Goal: Entertainment & Leisure: Consume media (video, audio)

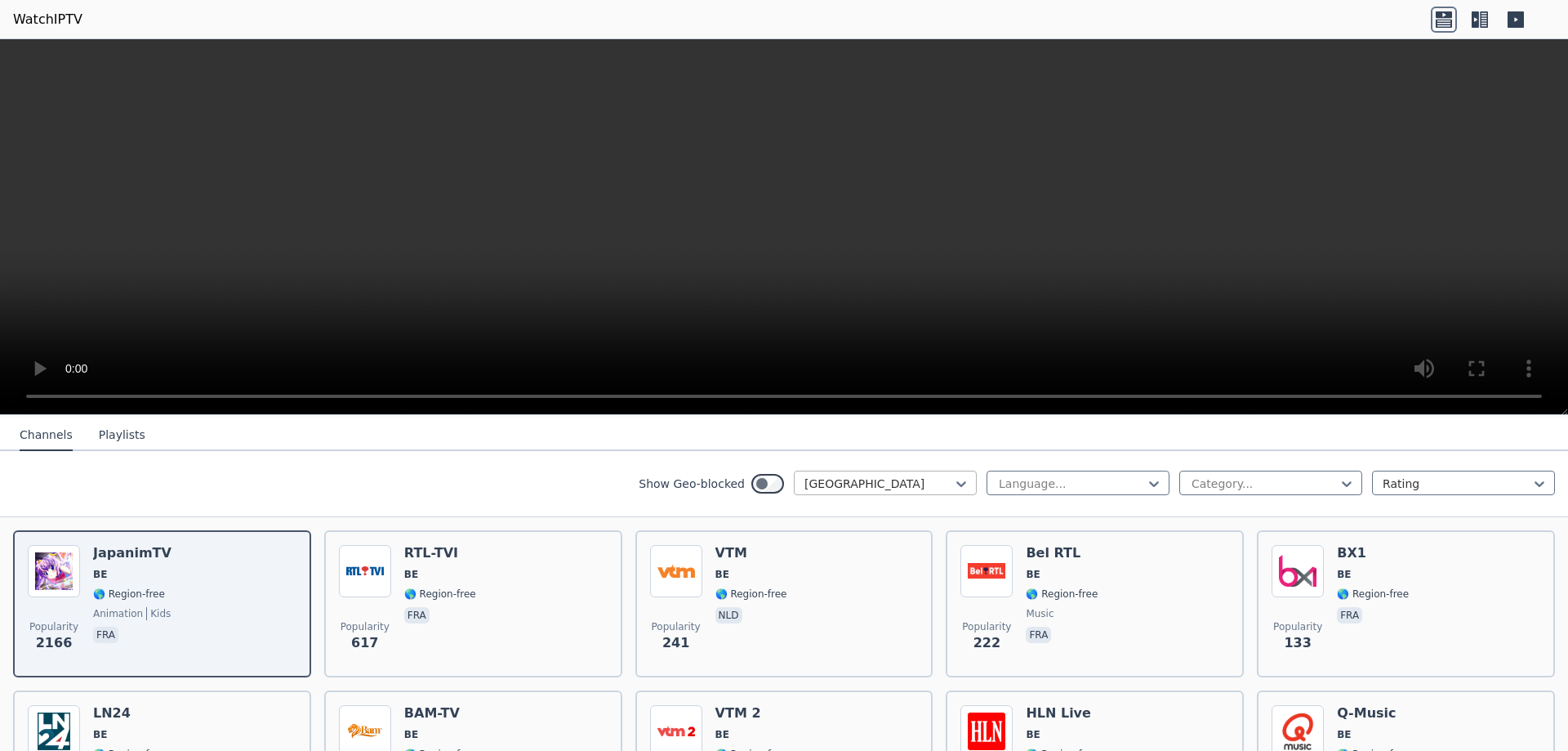
scroll to position [206, 0]
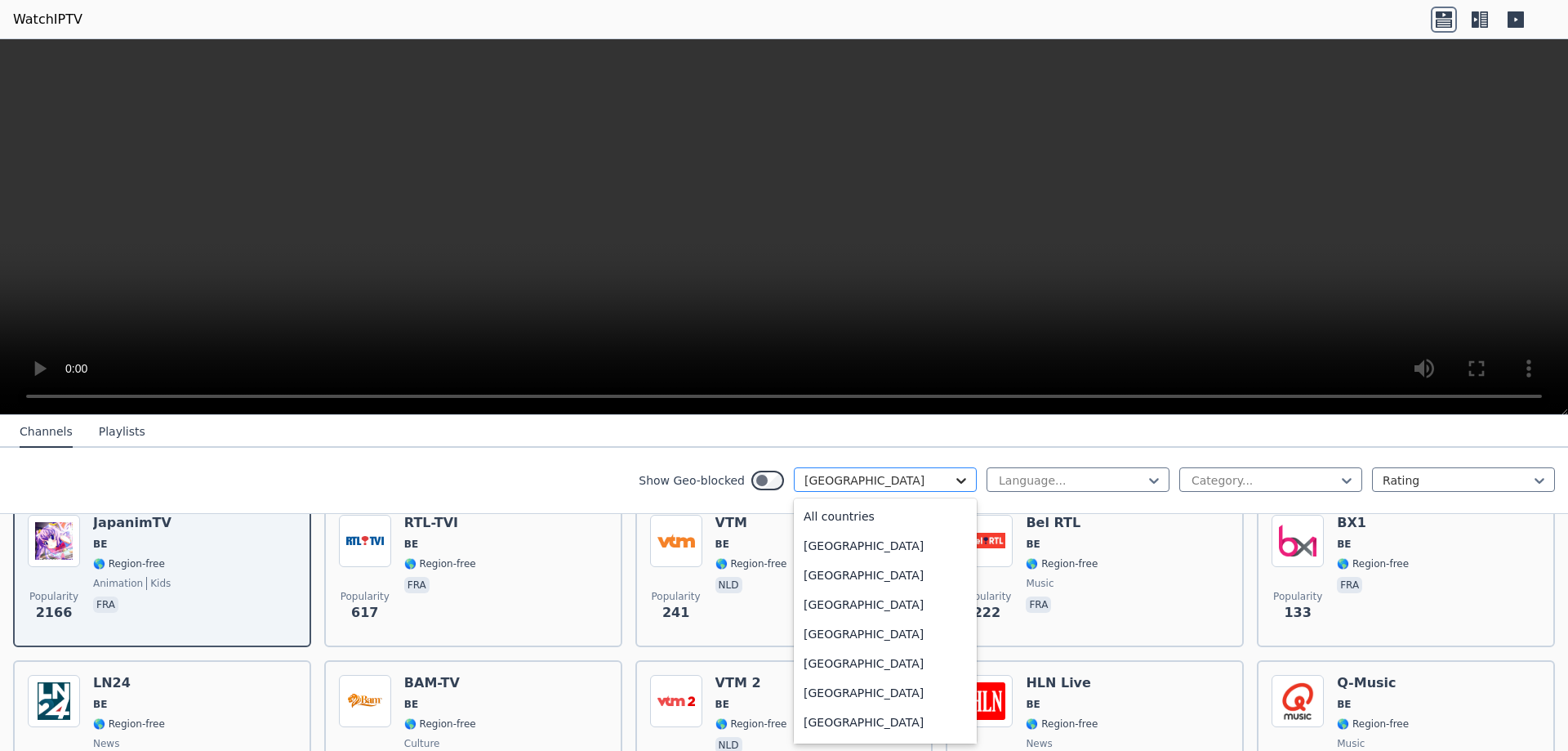
click at [962, 482] on icon at bounding box center [961, 481] width 10 height 5
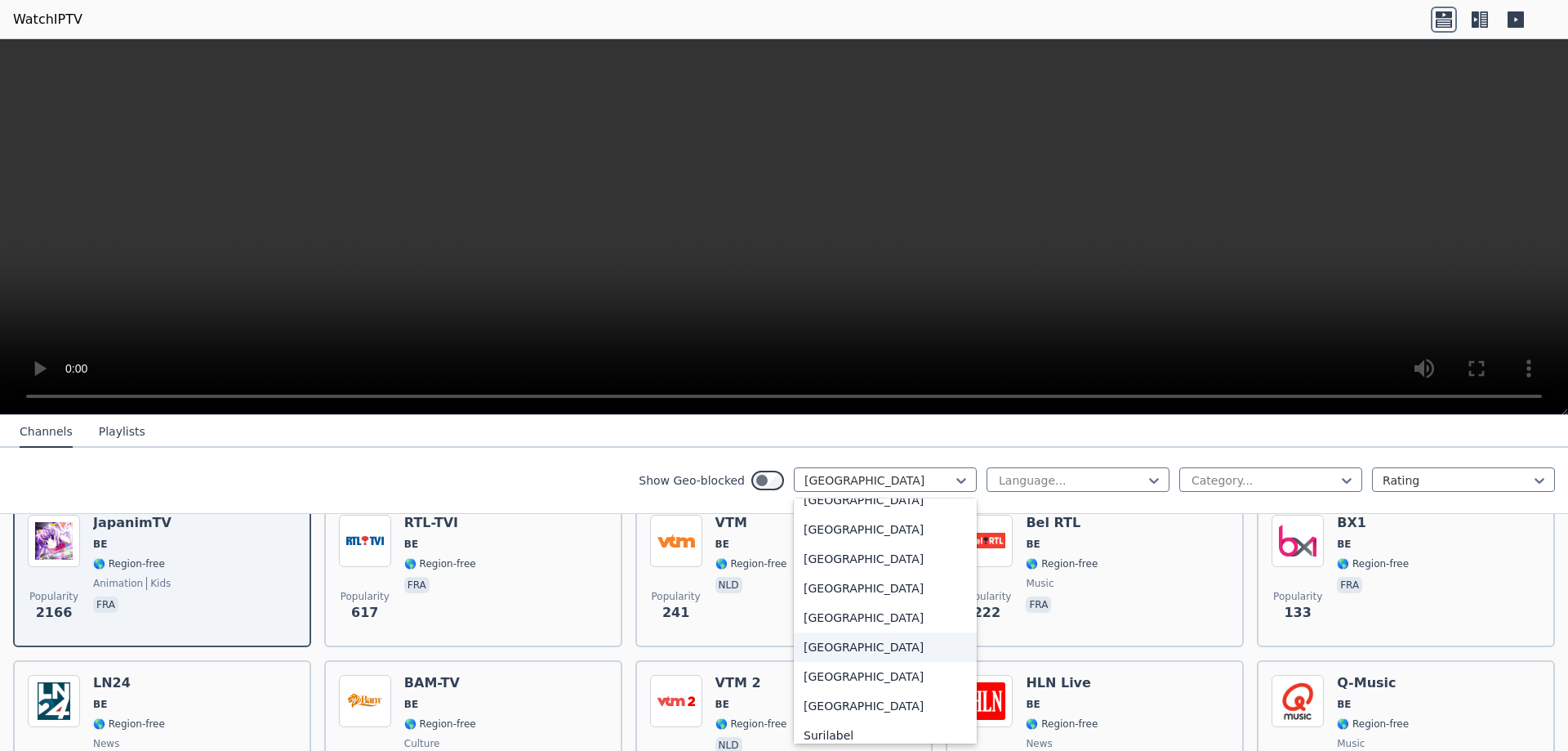
click at [897, 647] on div "[GEOGRAPHIC_DATA]" at bounding box center [885, 646] width 183 height 29
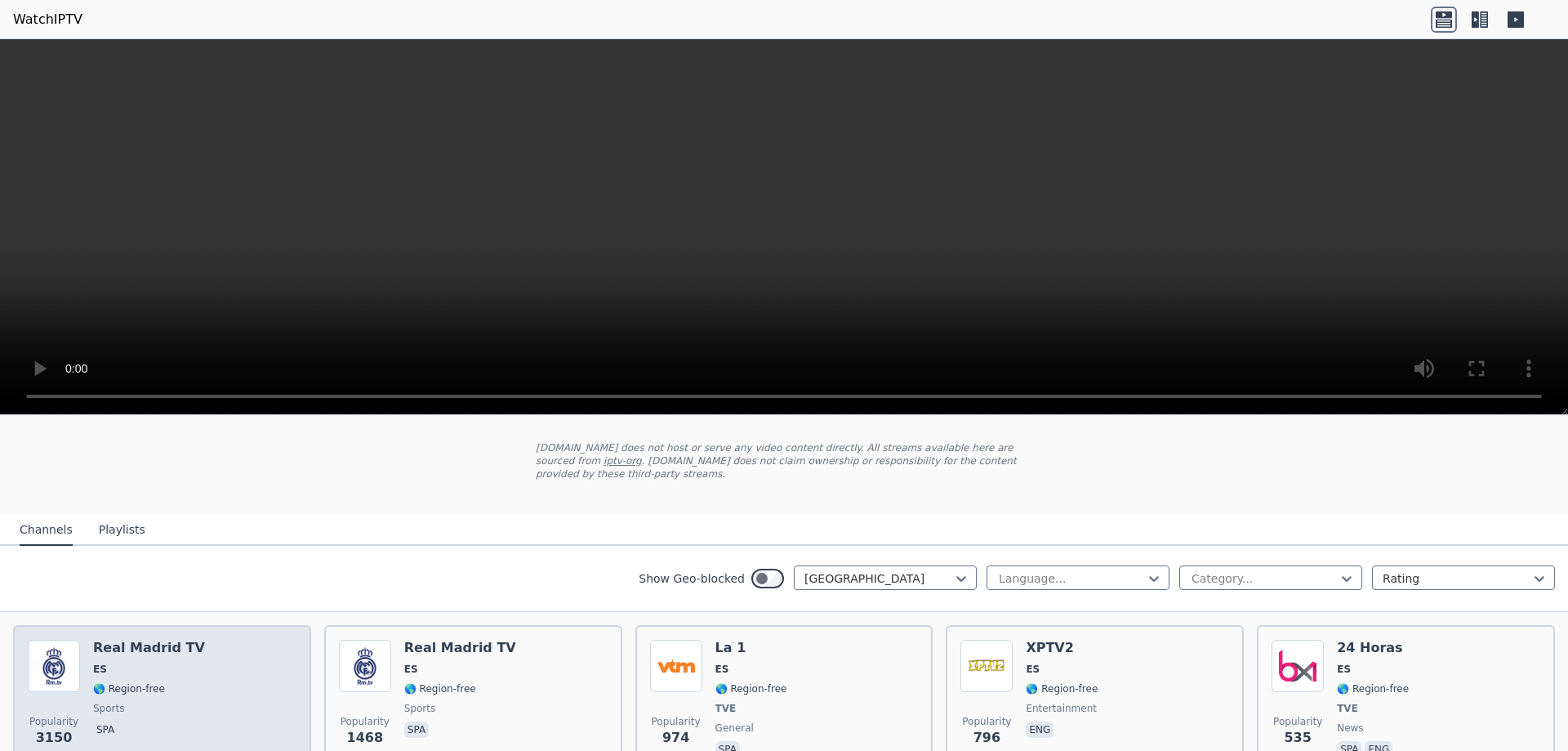
scroll to position [103, 0]
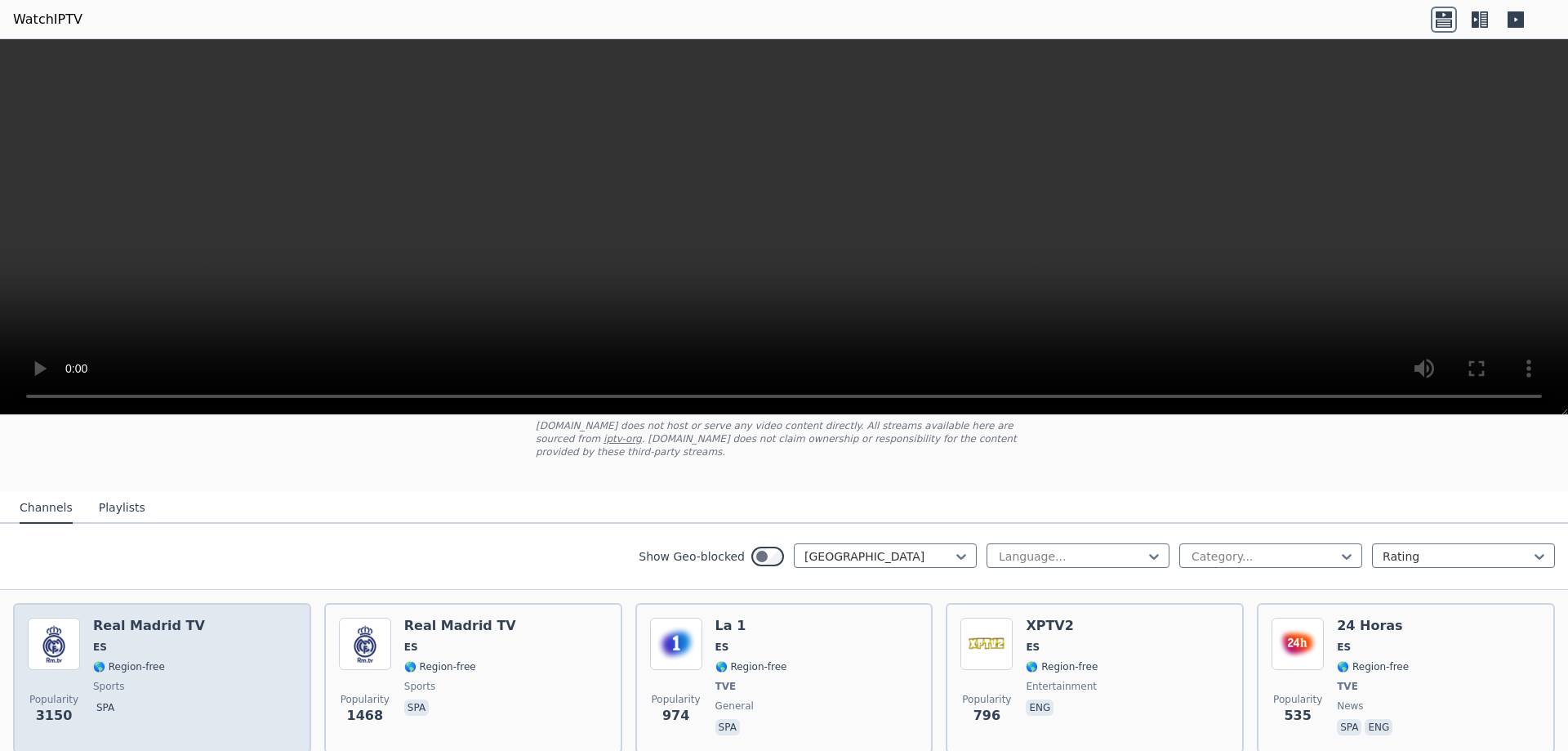
click at [180, 700] on span "spa" at bounding box center [149, 709] width 112 height 20
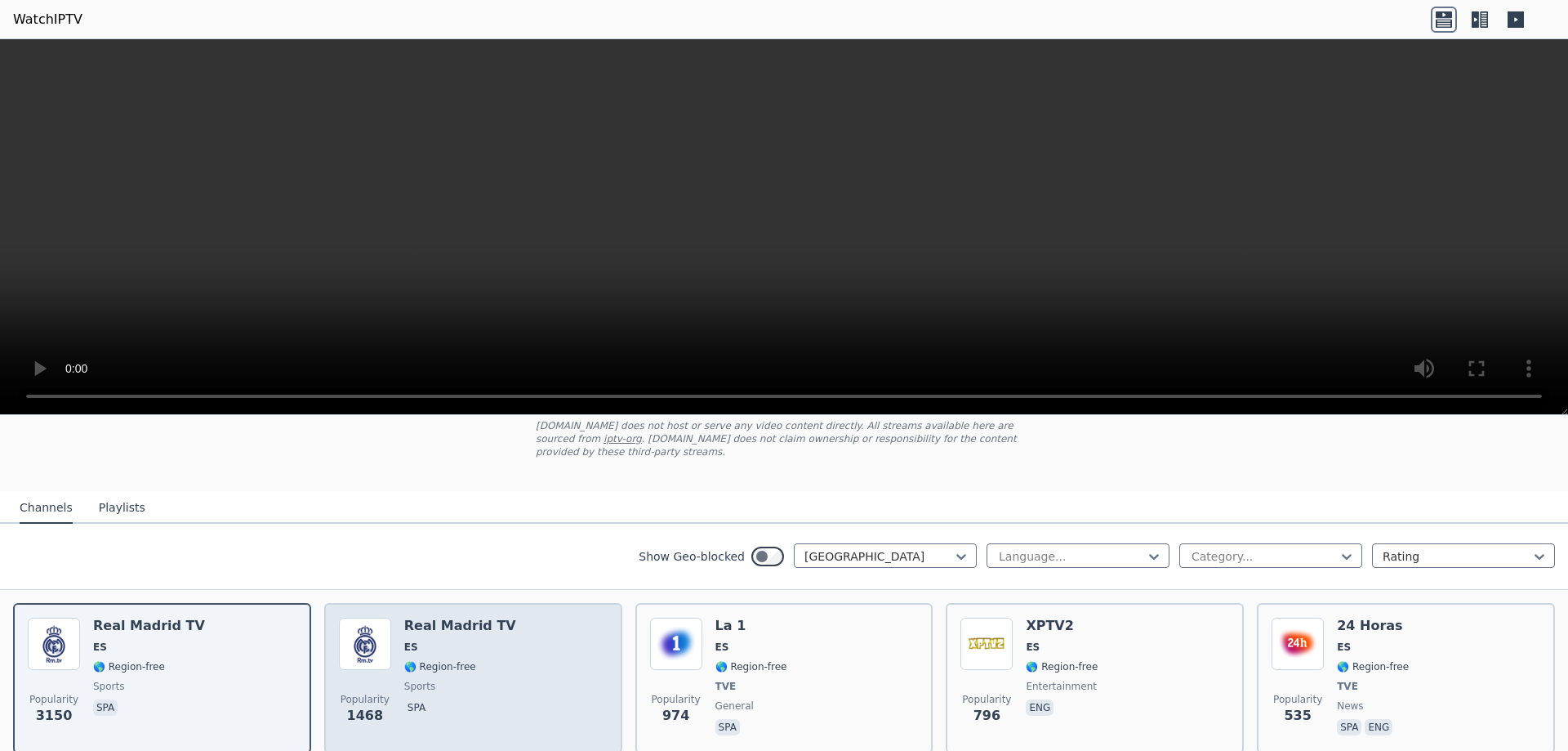
click at [485, 680] on span "sports" at bounding box center [460, 686] width 112 height 13
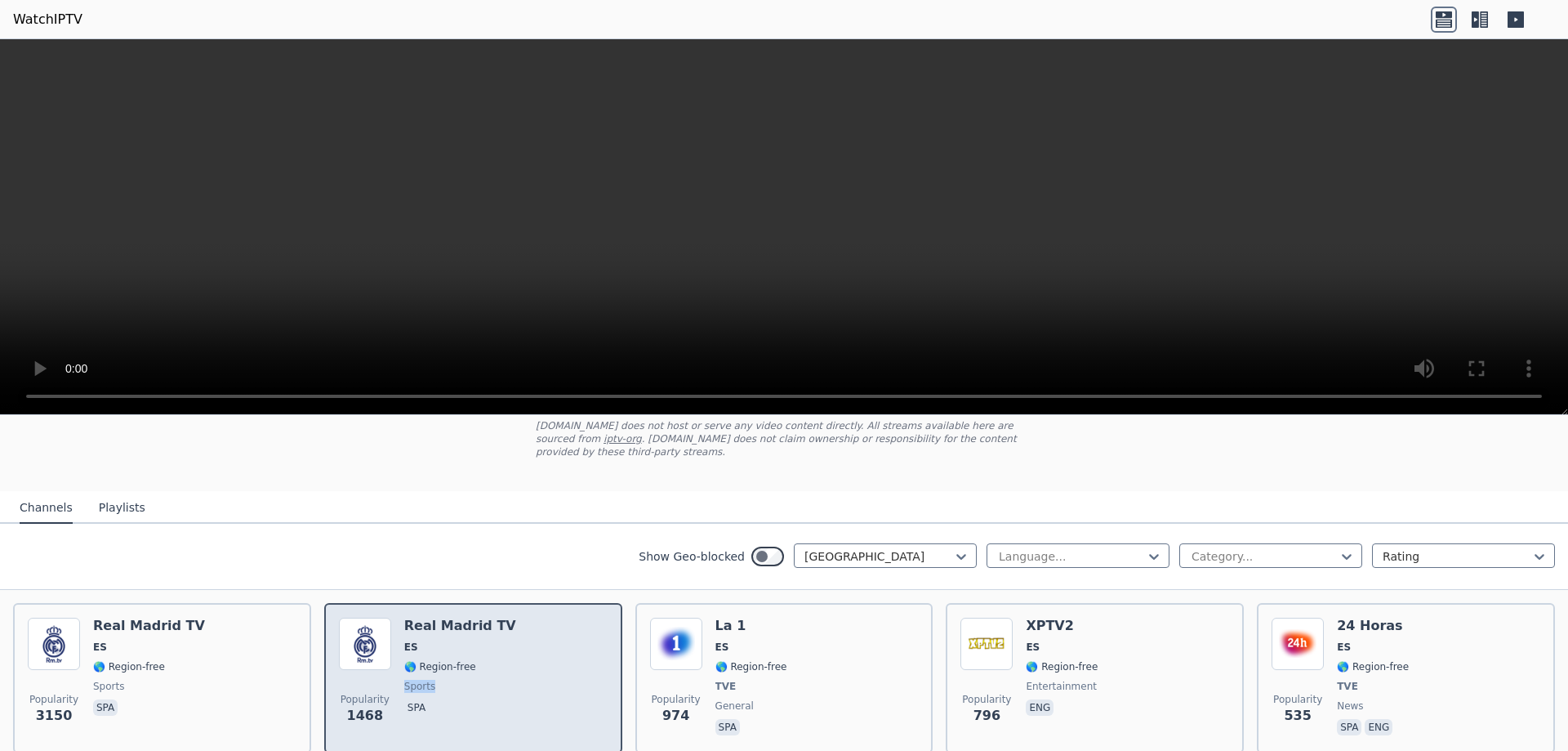
click at [485, 680] on span "sports" at bounding box center [460, 686] width 112 height 13
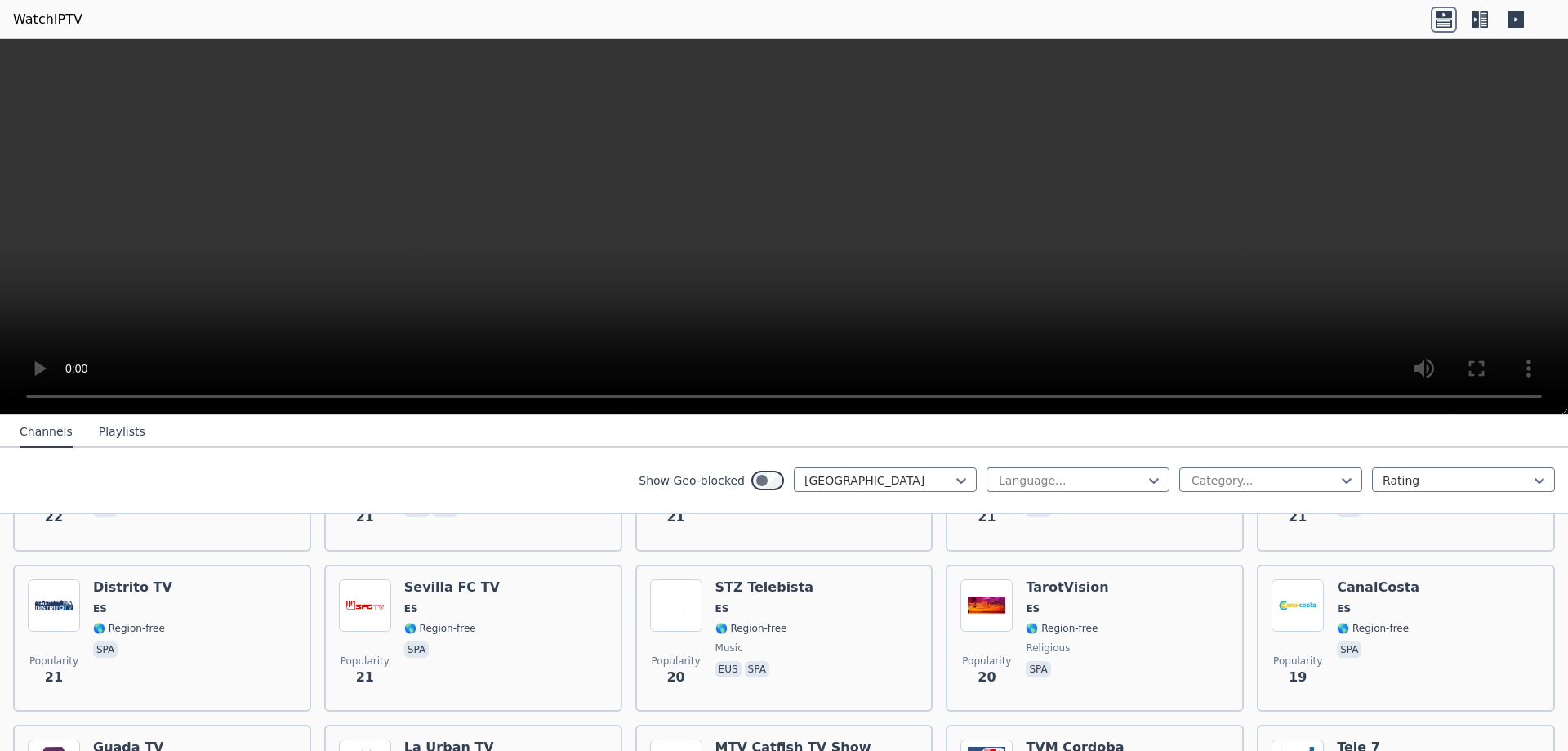
scroll to position [3603, 0]
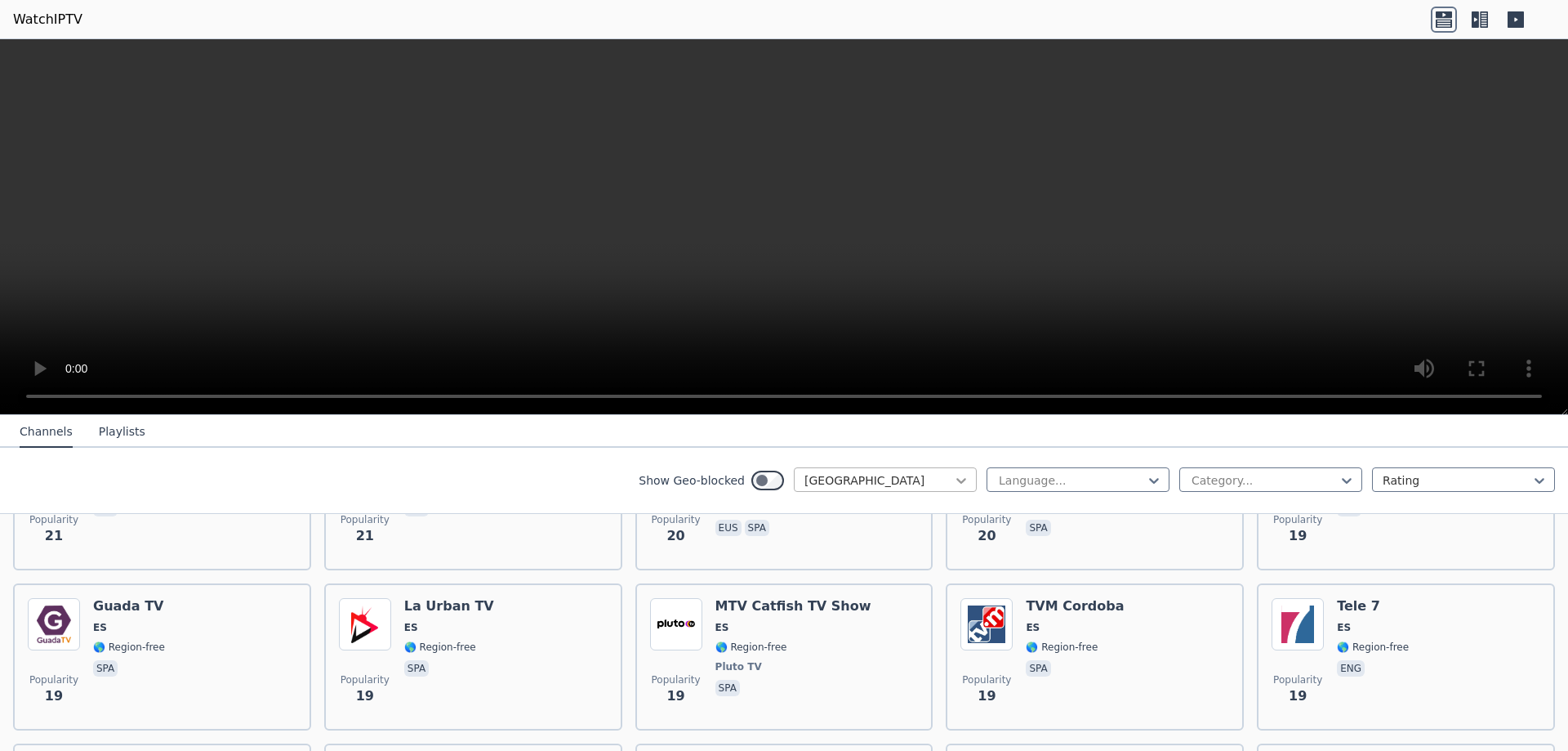
click at [959, 484] on icon at bounding box center [961, 481] width 16 height 16
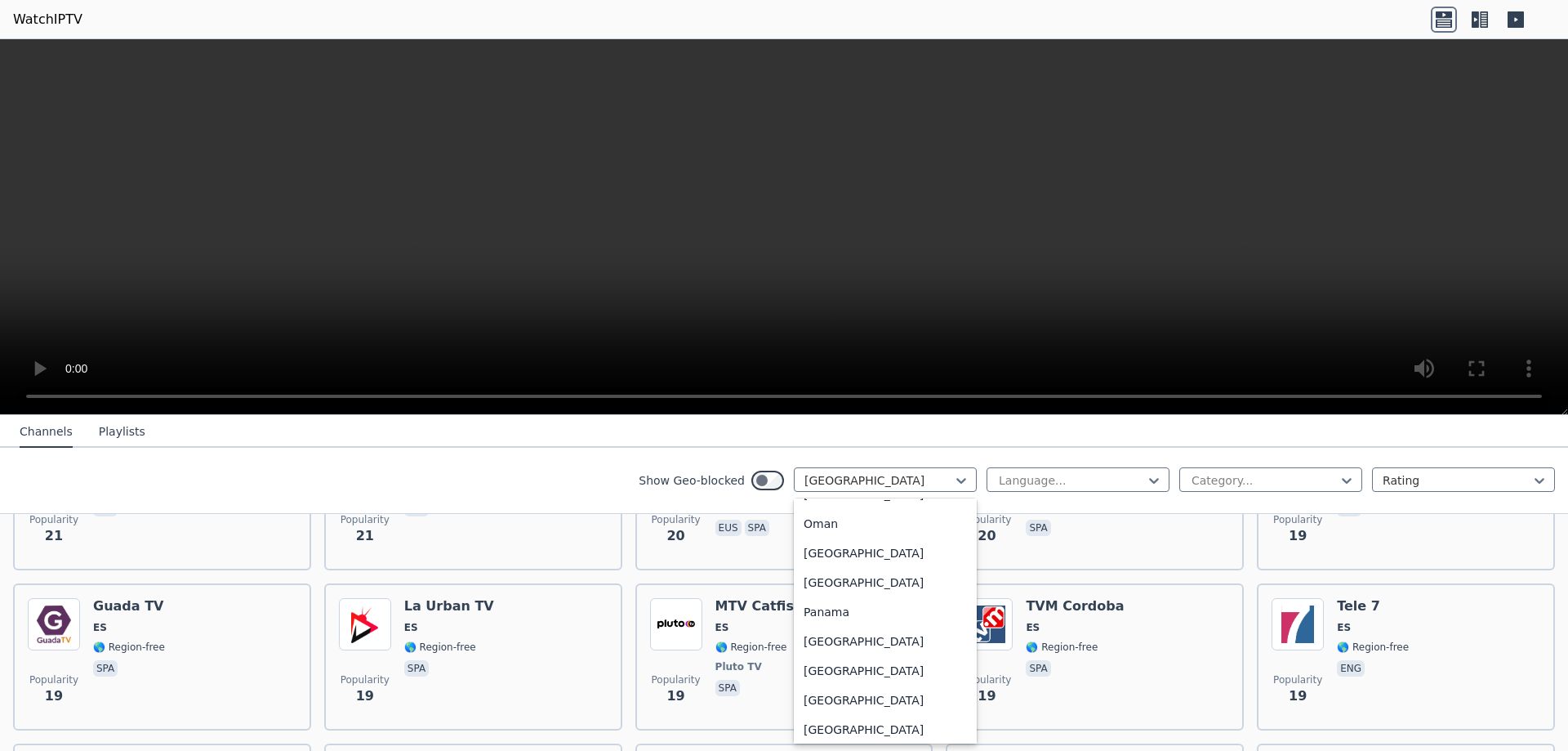
scroll to position [4190, 0]
click at [870, 636] on div "[GEOGRAPHIC_DATA]" at bounding box center [885, 637] width 183 height 29
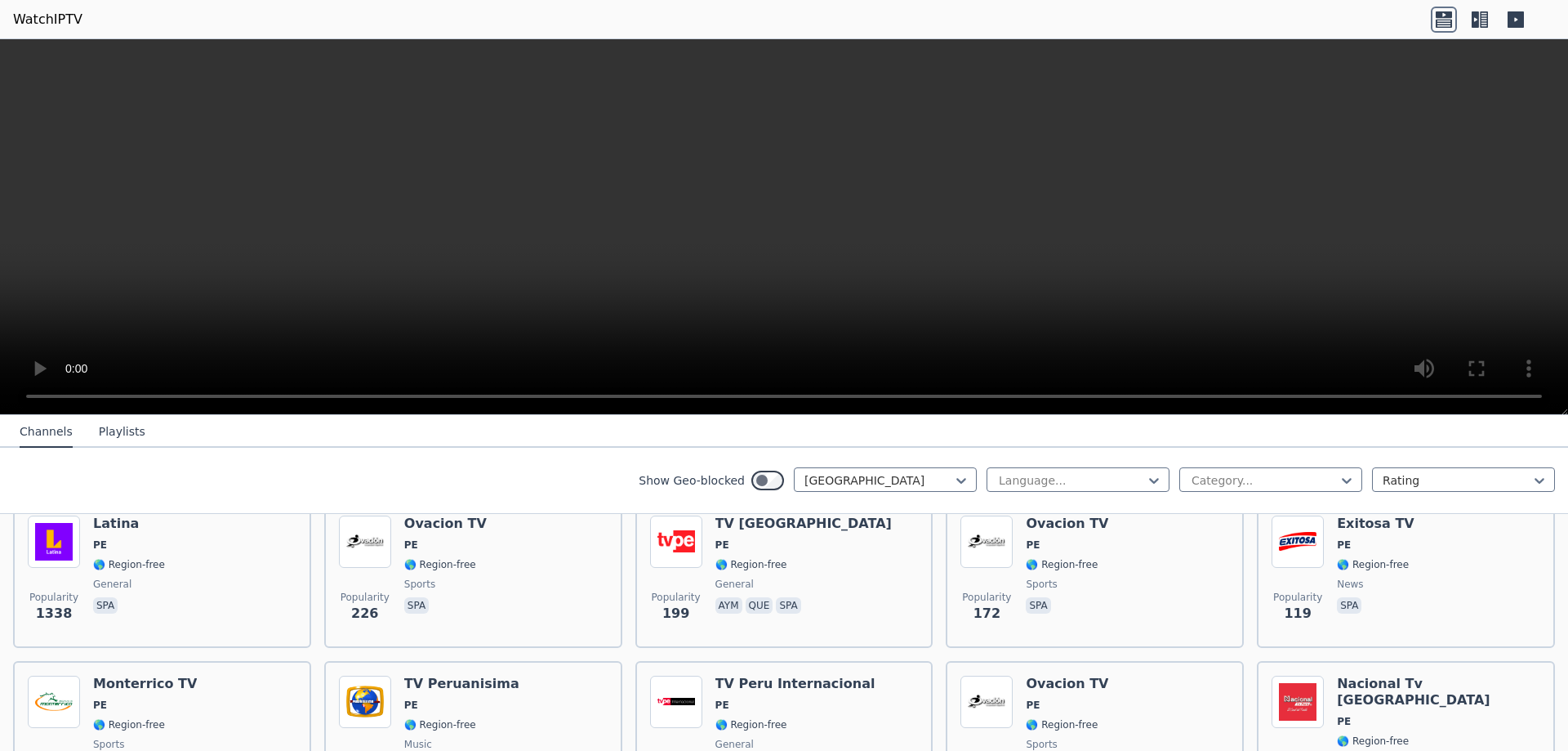
scroll to position [206, 0]
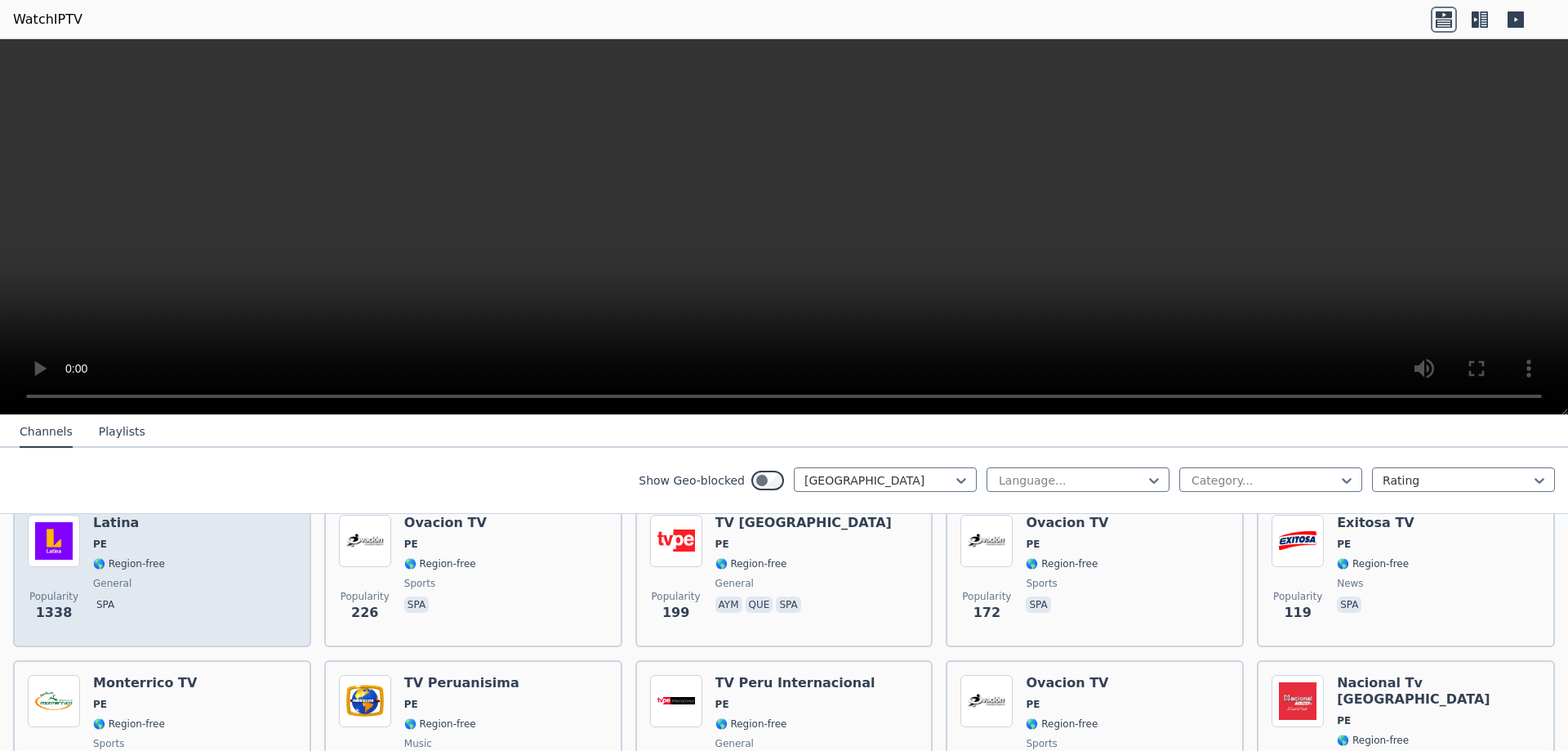
click at [182, 596] on div "Popularity 1338 Latina PE 🌎 Region-free general spa" at bounding box center [161, 574] width 269 height 118
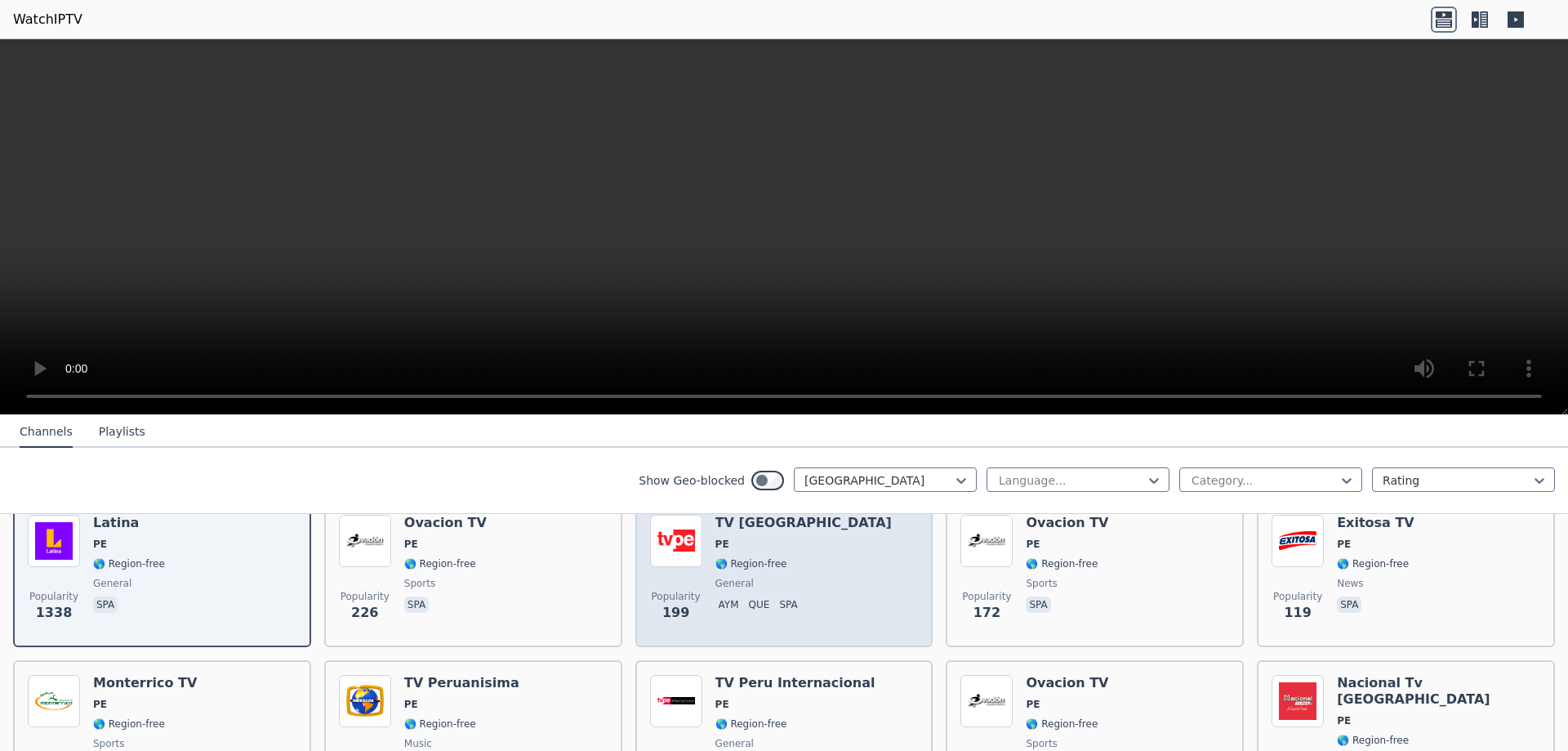
click at [820, 597] on div "Popularity 199 TV [GEOGRAPHIC_DATA] PE 🌎 Region-free general aym que spa" at bounding box center [784, 574] width 269 height 118
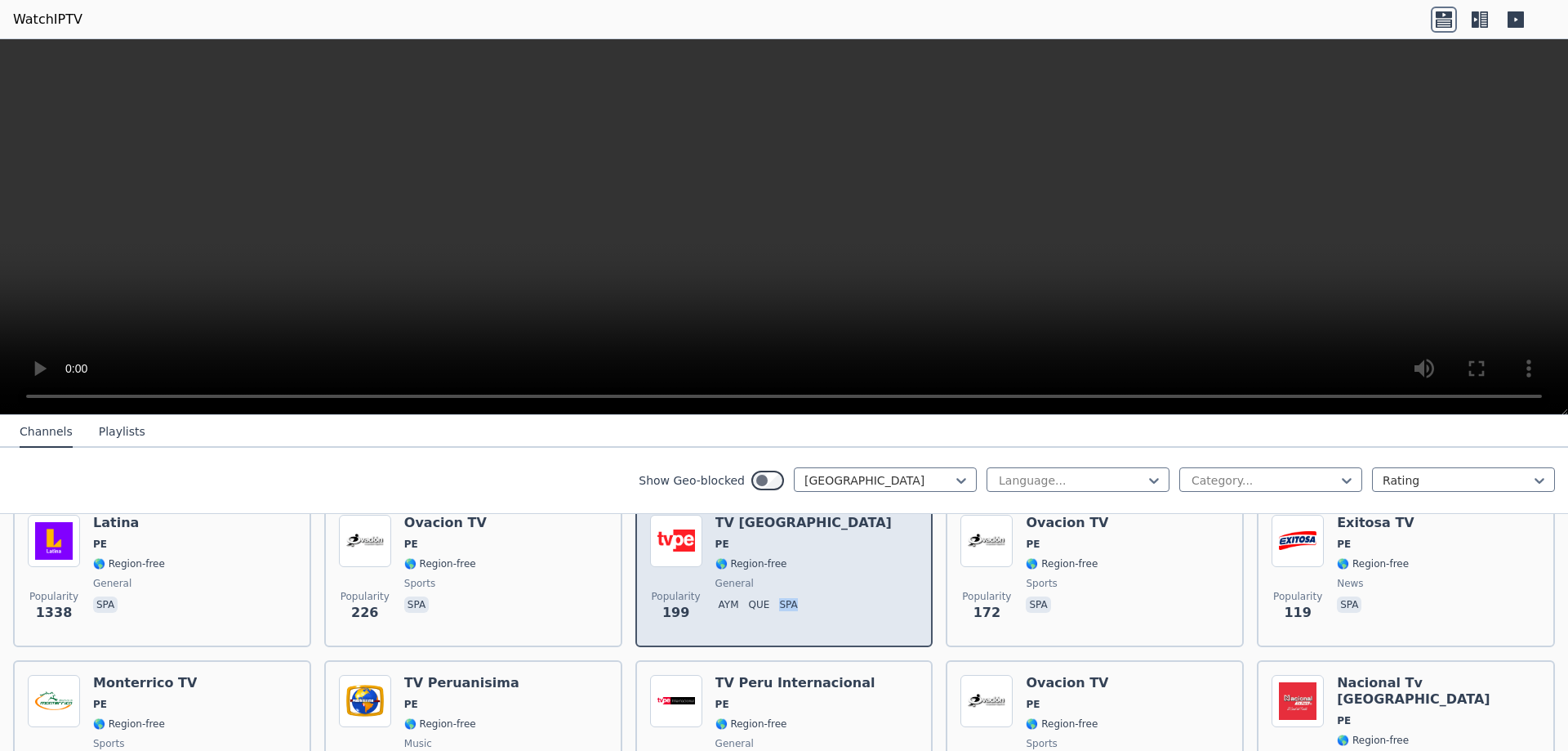
click at [820, 597] on div "Popularity 199 TV [GEOGRAPHIC_DATA] PE 🌎 Region-free general aym que spa" at bounding box center [784, 574] width 269 height 118
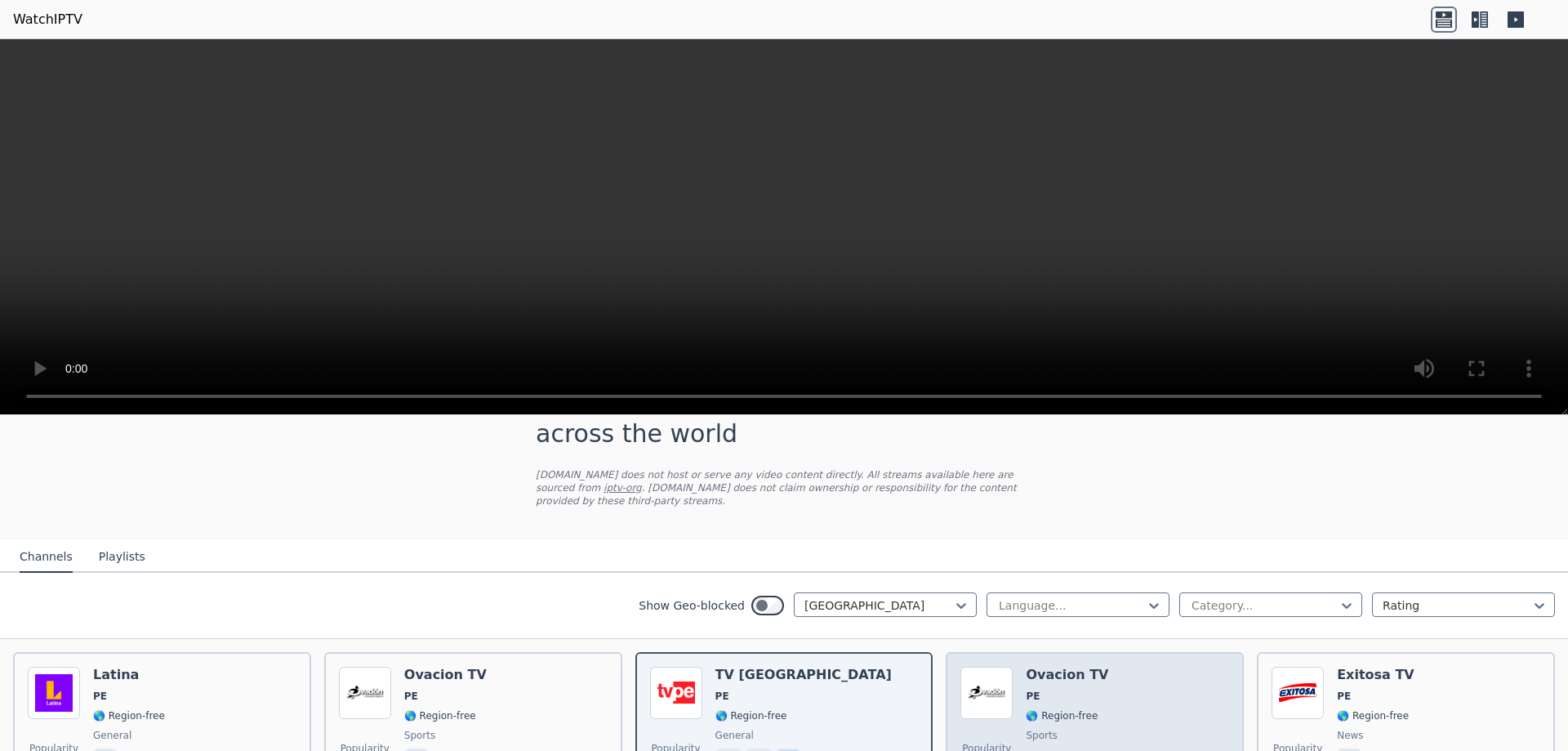
scroll to position [103, 0]
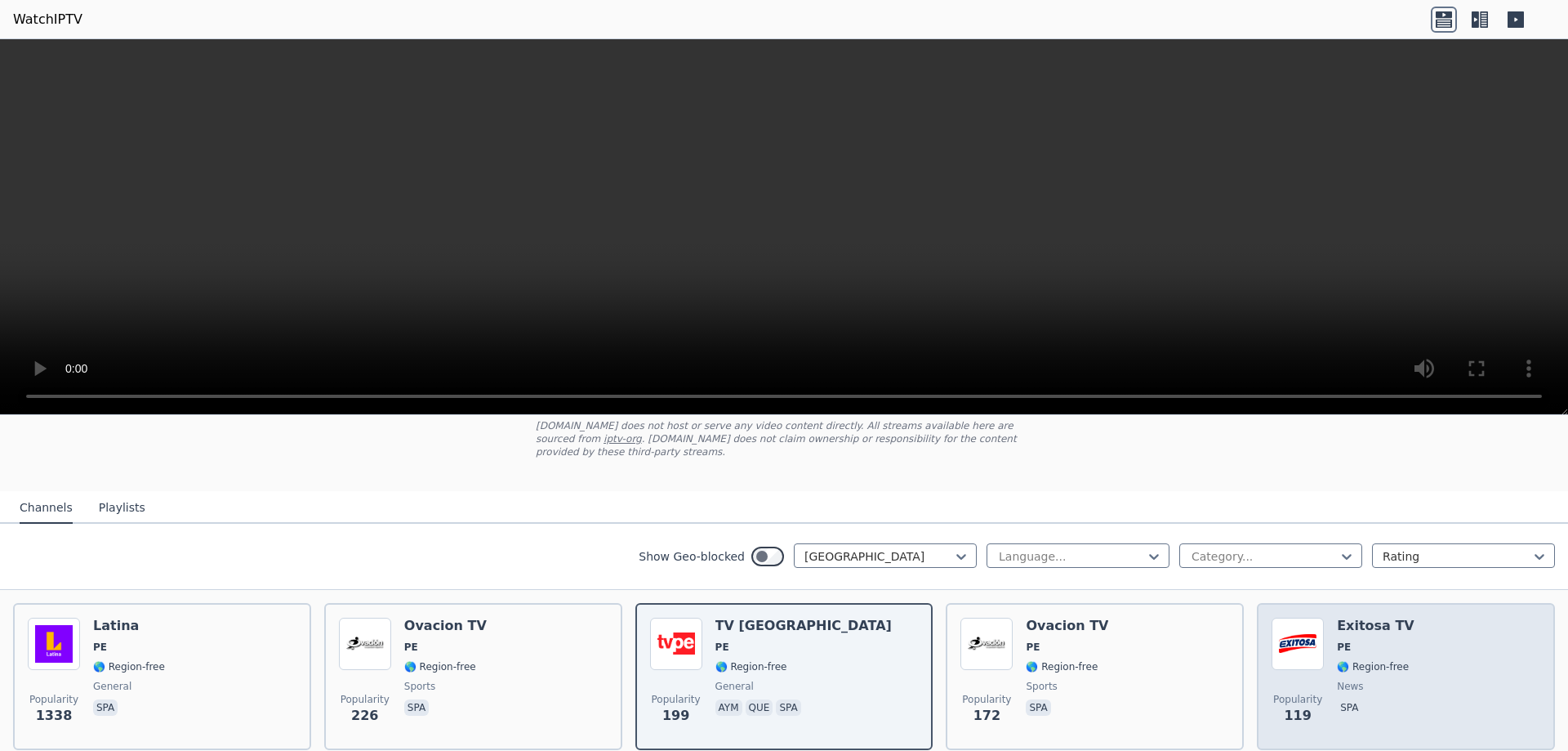
click at [1375, 680] on span "news" at bounding box center [1377, 686] width 78 height 13
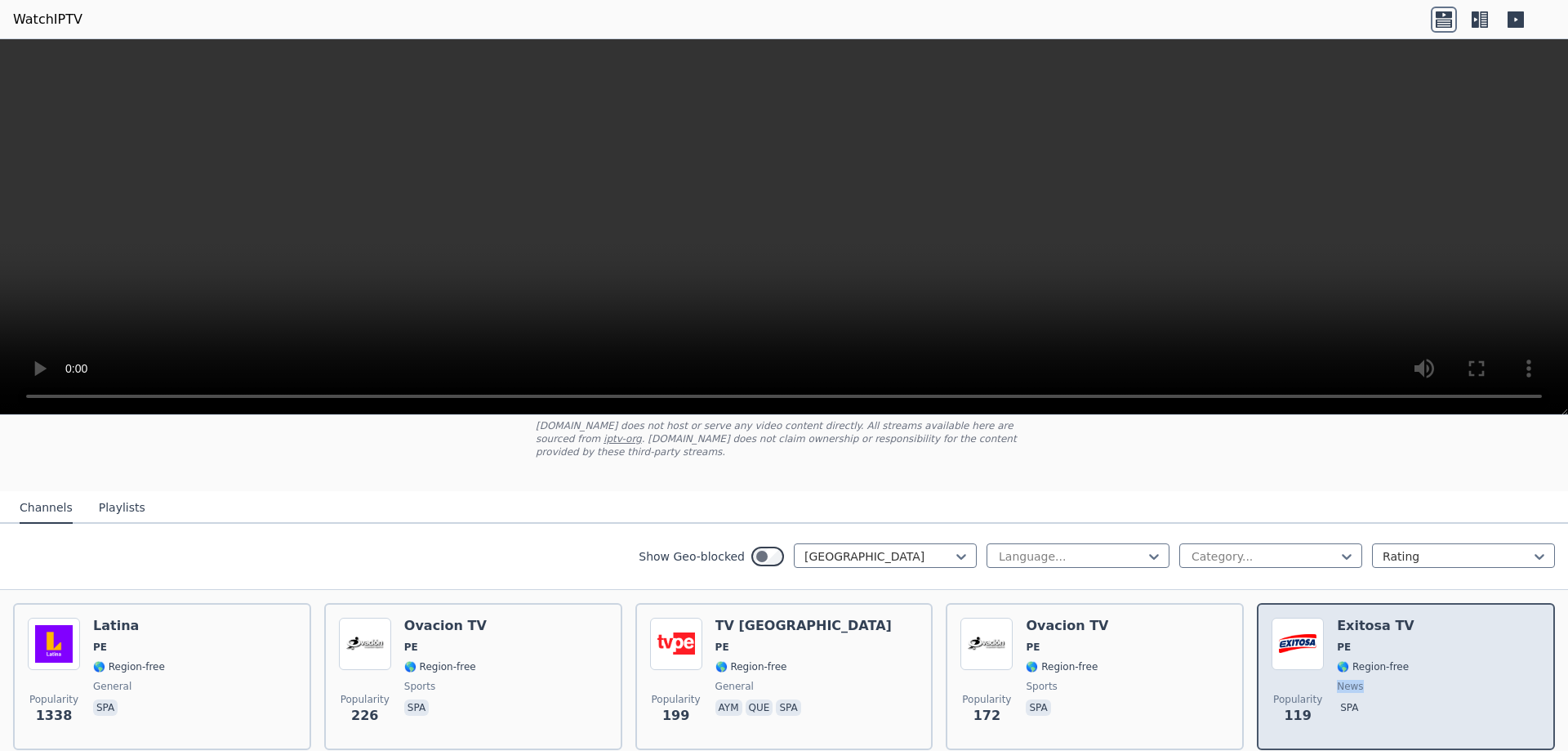
click at [1375, 680] on span "news" at bounding box center [1377, 686] width 78 height 13
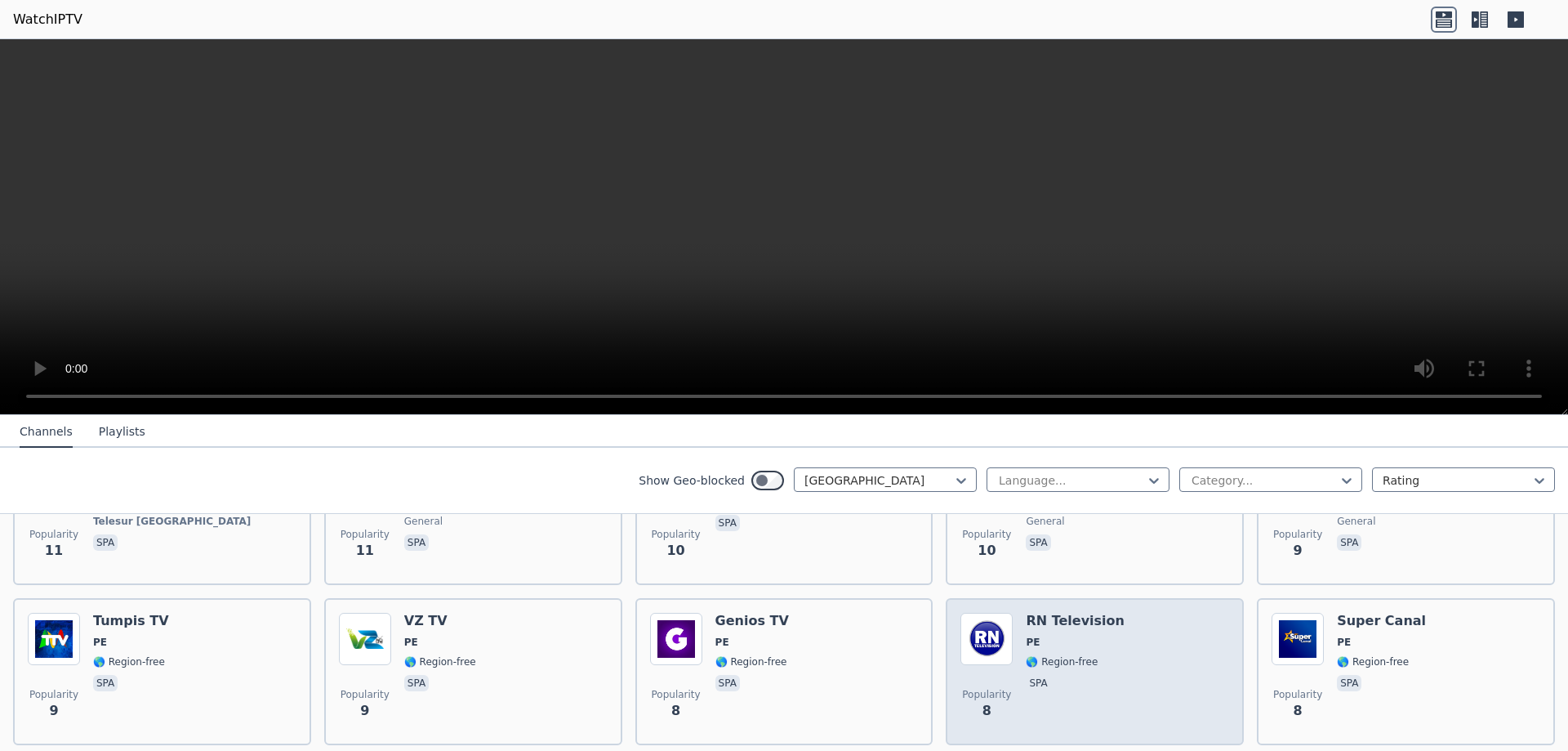
scroll to position [2265, 0]
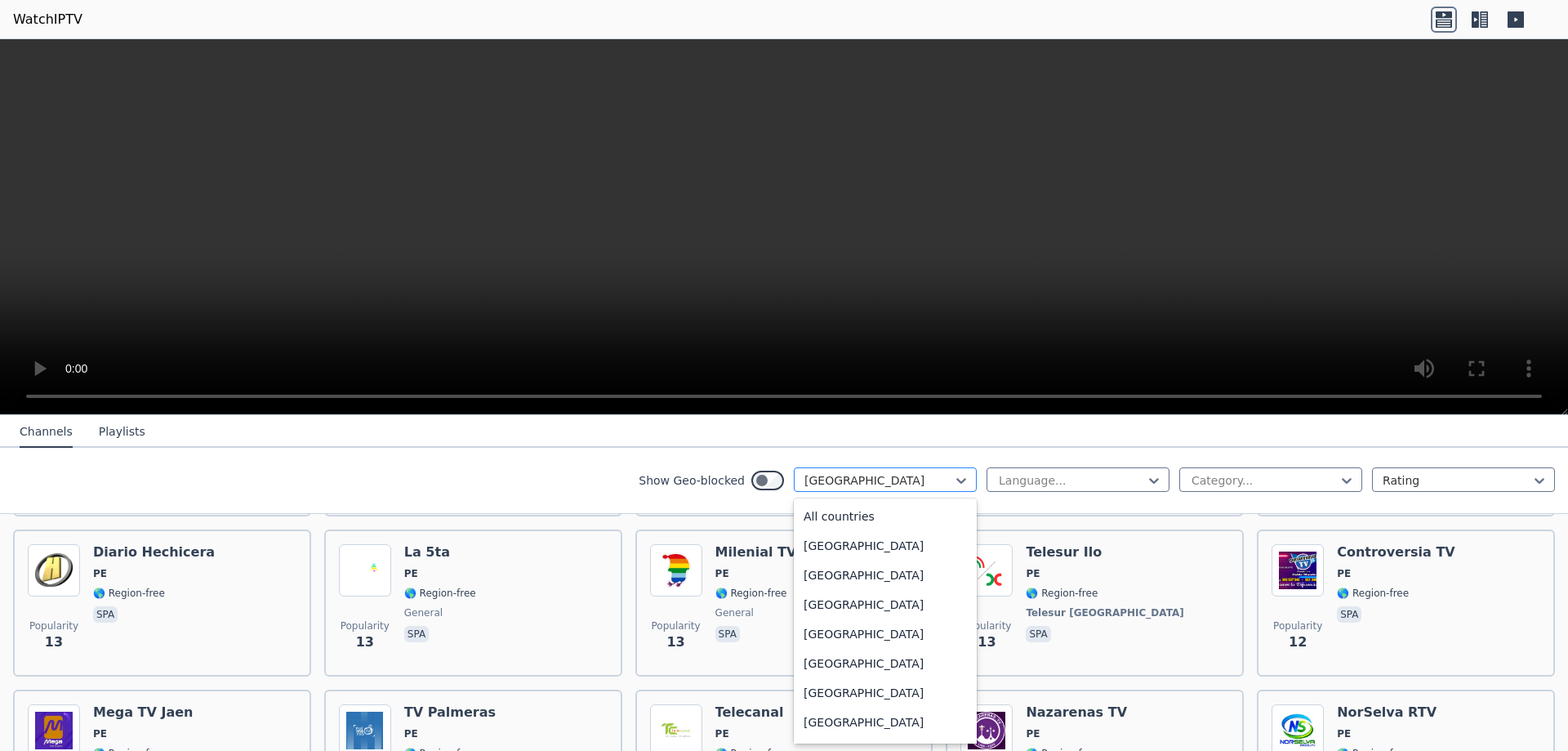
click at [971, 482] on div "[GEOGRAPHIC_DATA]" at bounding box center [885, 480] width 183 height 25
click at [869, 609] on div "[GEOGRAPHIC_DATA]" at bounding box center [885, 604] width 183 height 29
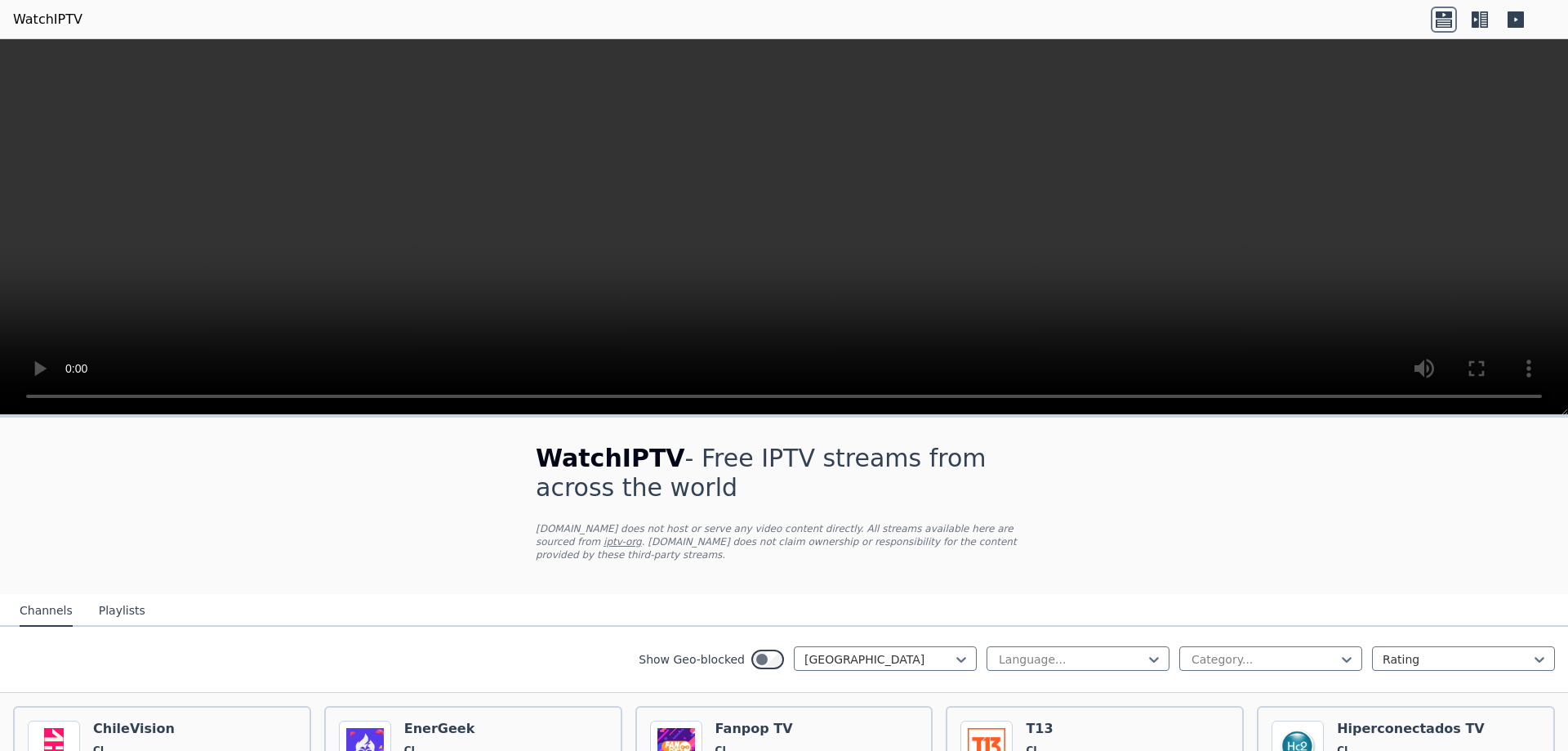
scroll to position [103, 0]
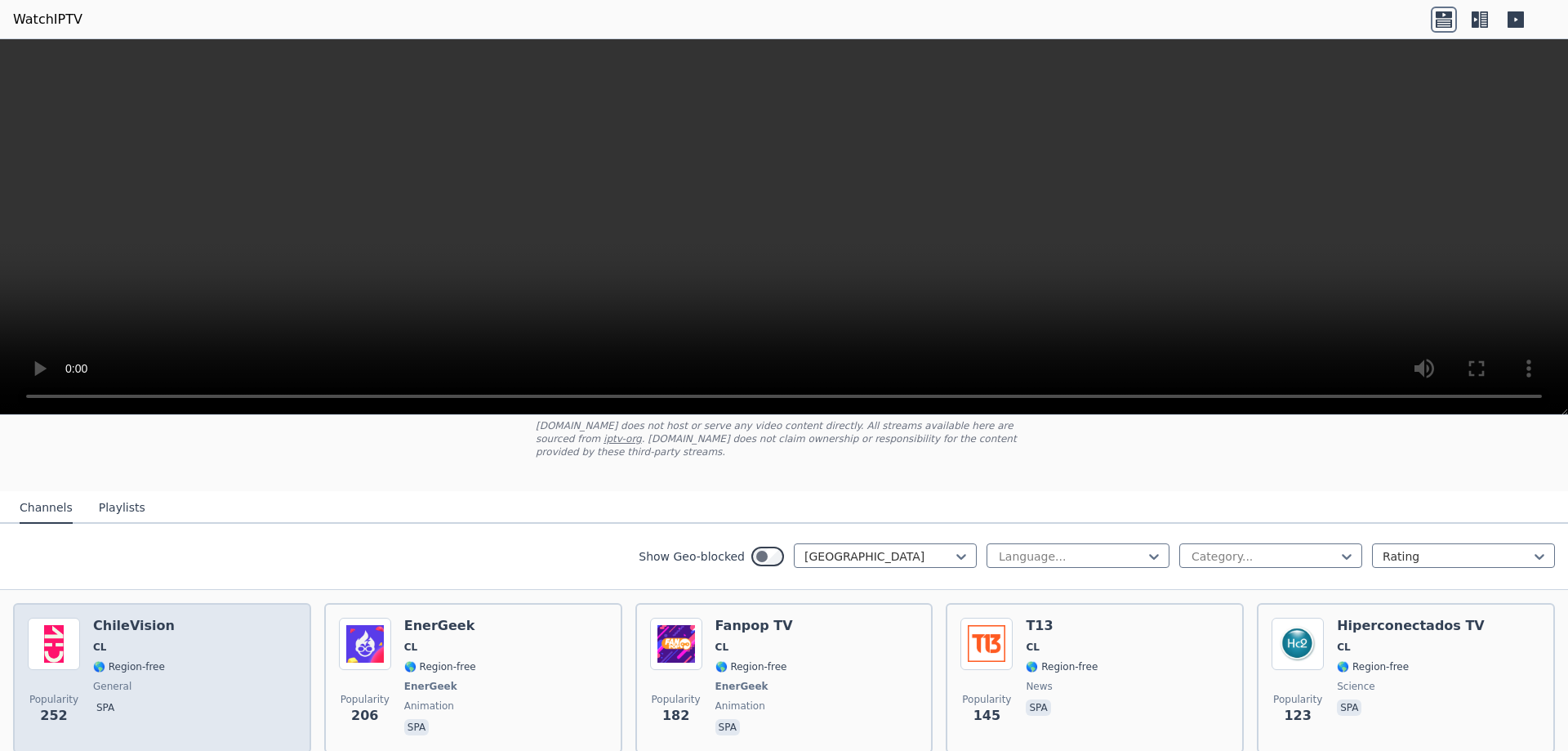
click at [128, 640] on span "CL" at bounding box center [134, 646] width 82 height 13
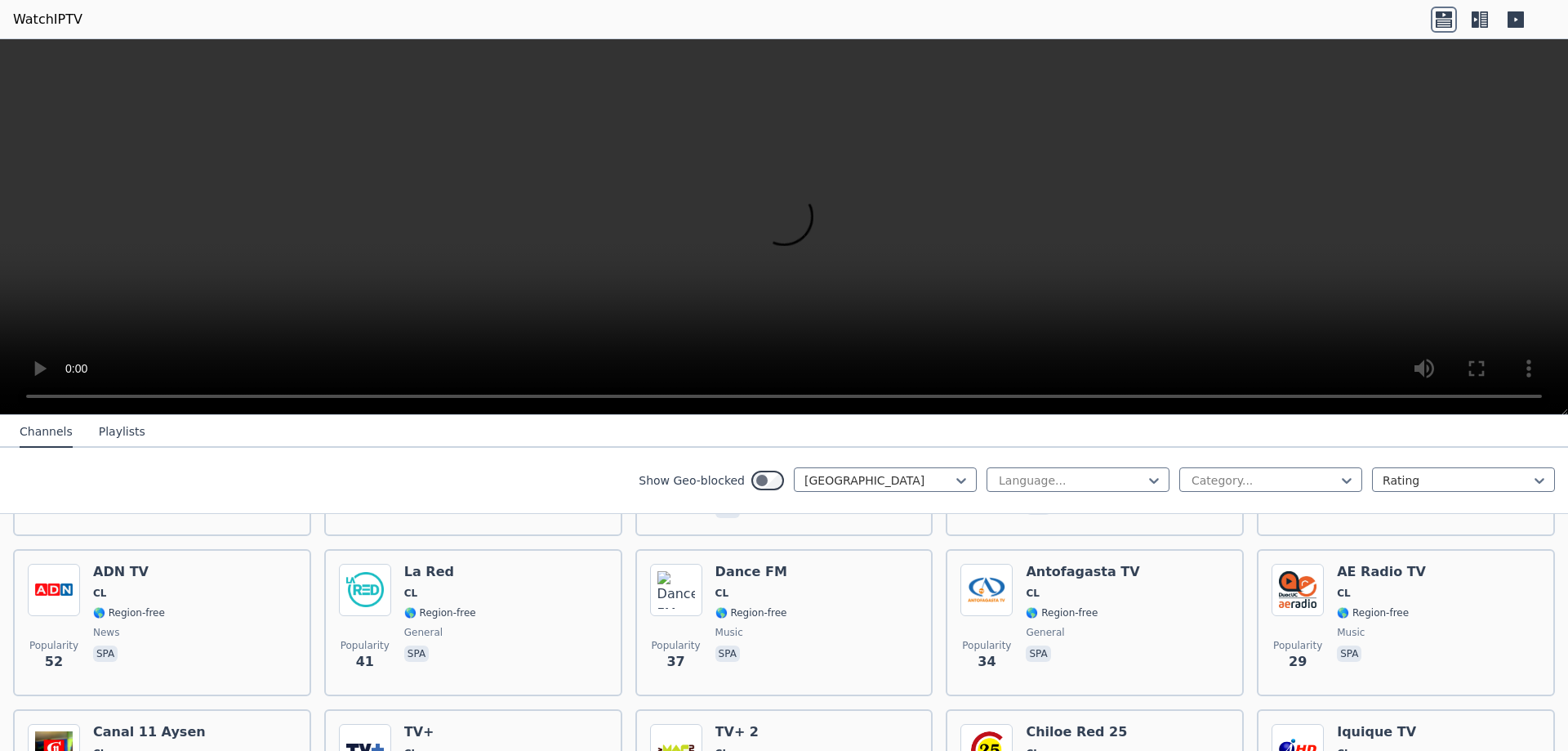
scroll to position [515, 0]
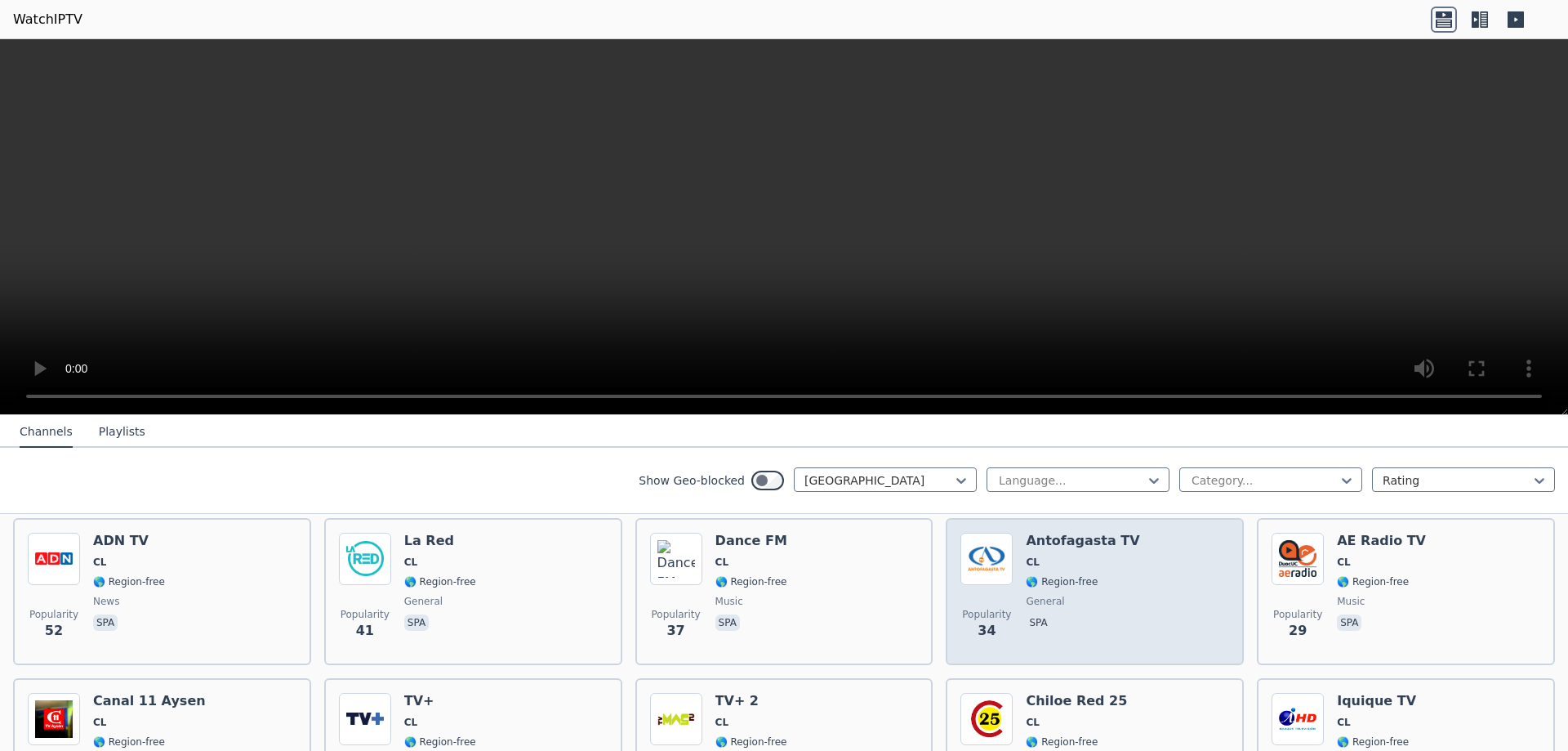
click at [1175, 608] on div "Popularity 34 Antofagasta TV CL 🌎 Region-free general spa" at bounding box center [1095, 591] width 269 height 118
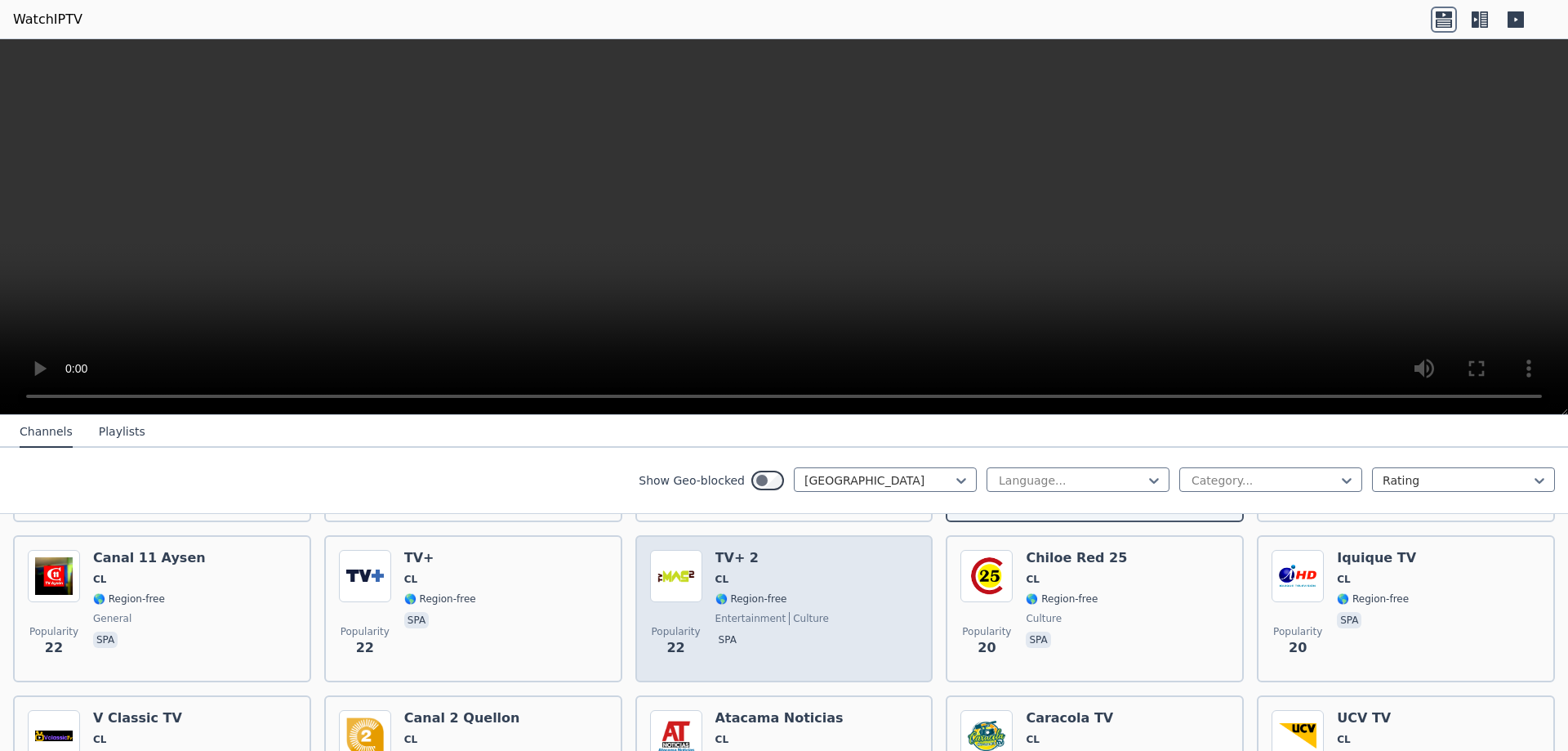
scroll to position [721, 0]
